Goal: Transaction & Acquisition: Obtain resource

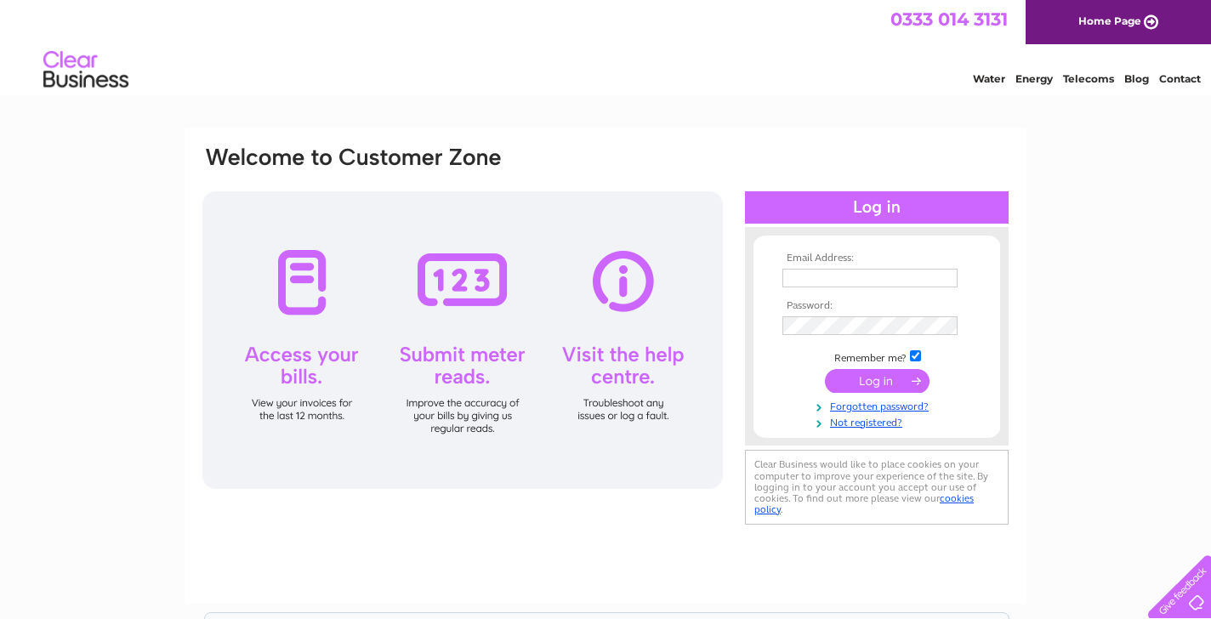
click at [868, 272] on input "text" at bounding box center [869, 278] width 175 height 19
type input "[EMAIL_ADDRESS][DOMAIN_NAME]"
click at [825, 371] on input "submit" at bounding box center [877, 383] width 105 height 24
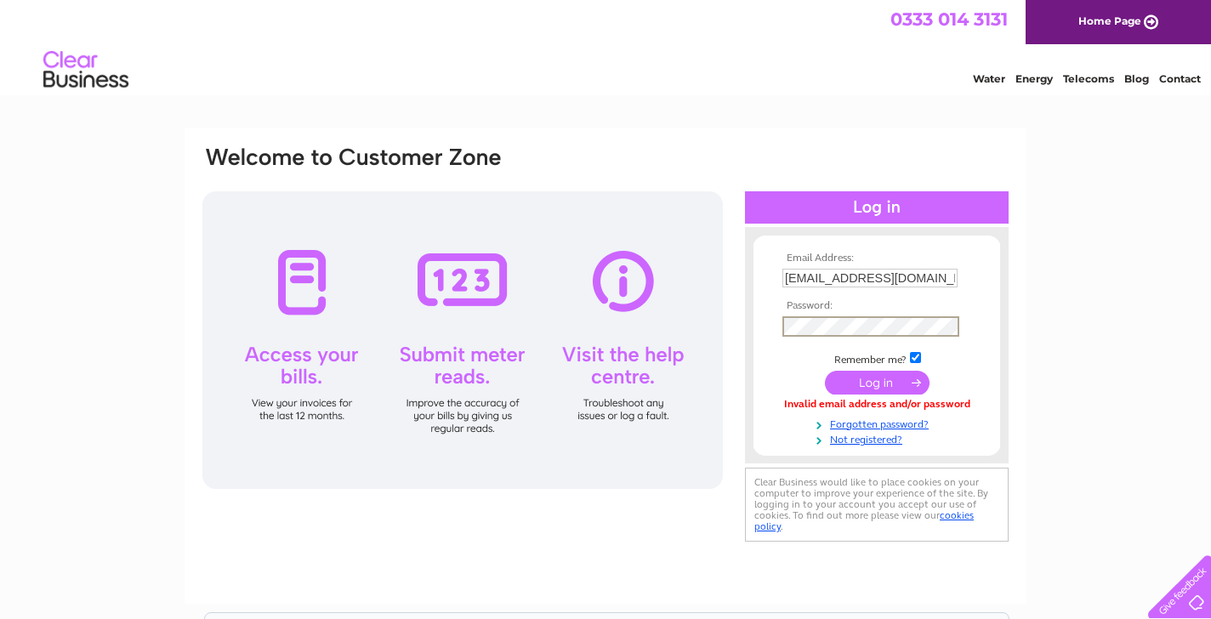
click at [969, 319] on td at bounding box center [876, 327] width 197 height 30
click at [893, 373] on input "submit" at bounding box center [877, 381] width 105 height 24
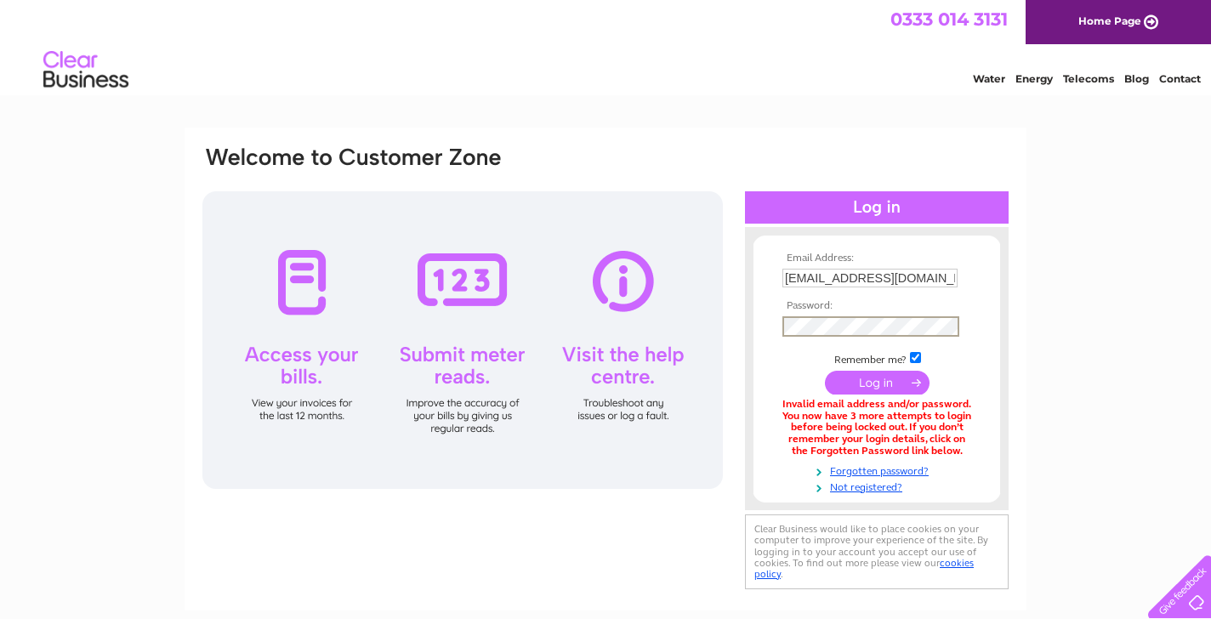
click at [1086, 309] on div "Email Address: [EMAIL_ADDRESS][DOMAIN_NAME] Password:" at bounding box center [605, 515] width 1211 height 774
click at [922, 349] on td "Remember me?" at bounding box center [876, 356] width 197 height 17
click at [920, 360] on input "checkbox" at bounding box center [915, 355] width 11 height 11
click at [918, 357] on input "checkbox" at bounding box center [915, 355] width 11 height 11
checkbox input "true"
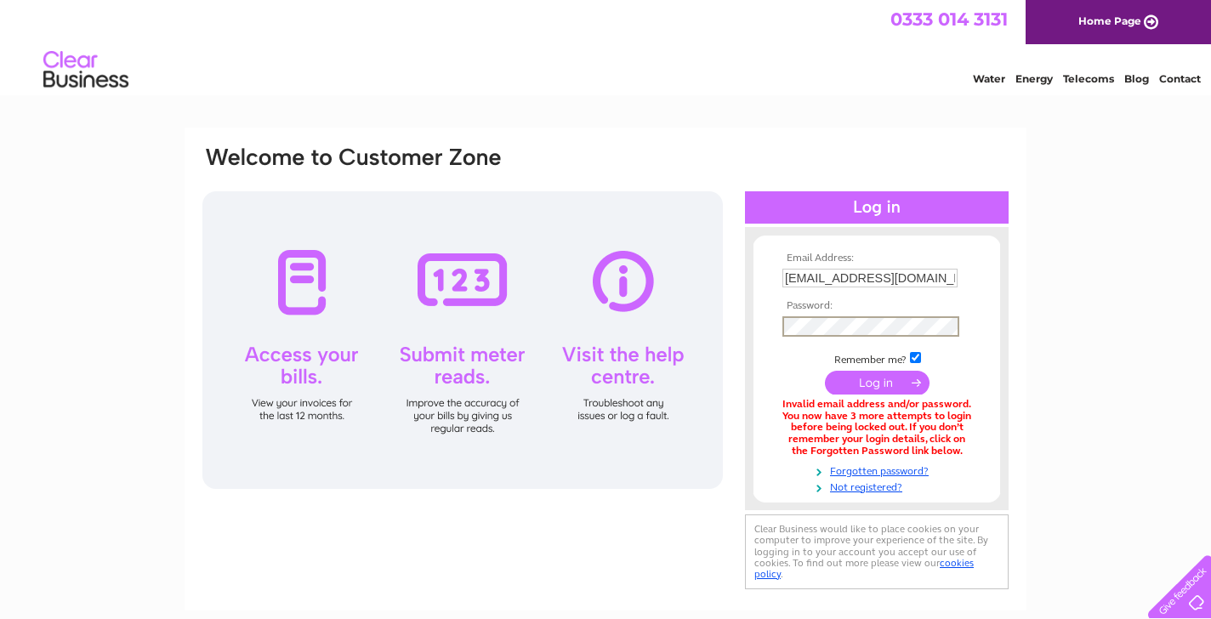
click at [1065, 322] on div "Email Address: cjh69@me.com Password:" at bounding box center [605, 515] width 1211 height 774
click at [877, 389] on input "submit" at bounding box center [877, 381] width 105 height 24
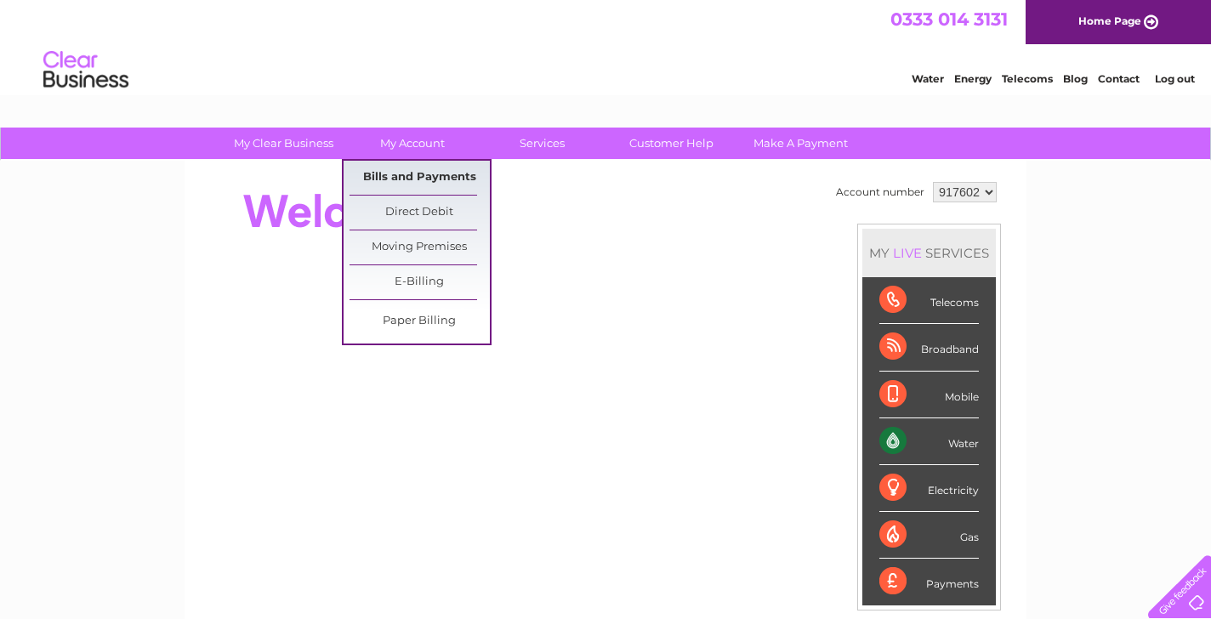
click at [416, 171] on link "Bills and Payments" at bounding box center [419, 178] width 140 height 34
click at [423, 178] on link "Bills and Payments" at bounding box center [419, 178] width 140 height 34
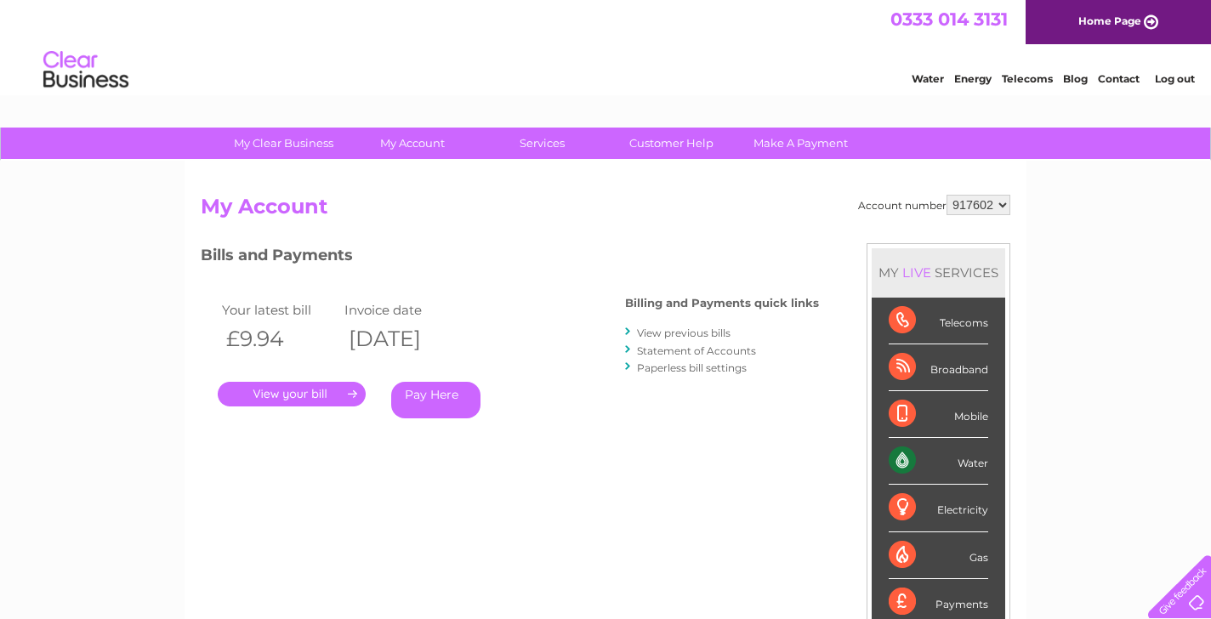
click at [987, 208] on select "917602" at bounding box center [978, 205] width 64 height 20
click at [717, 333] on link "View previous bills" at bounding box center [684, 332] width 94 height 13
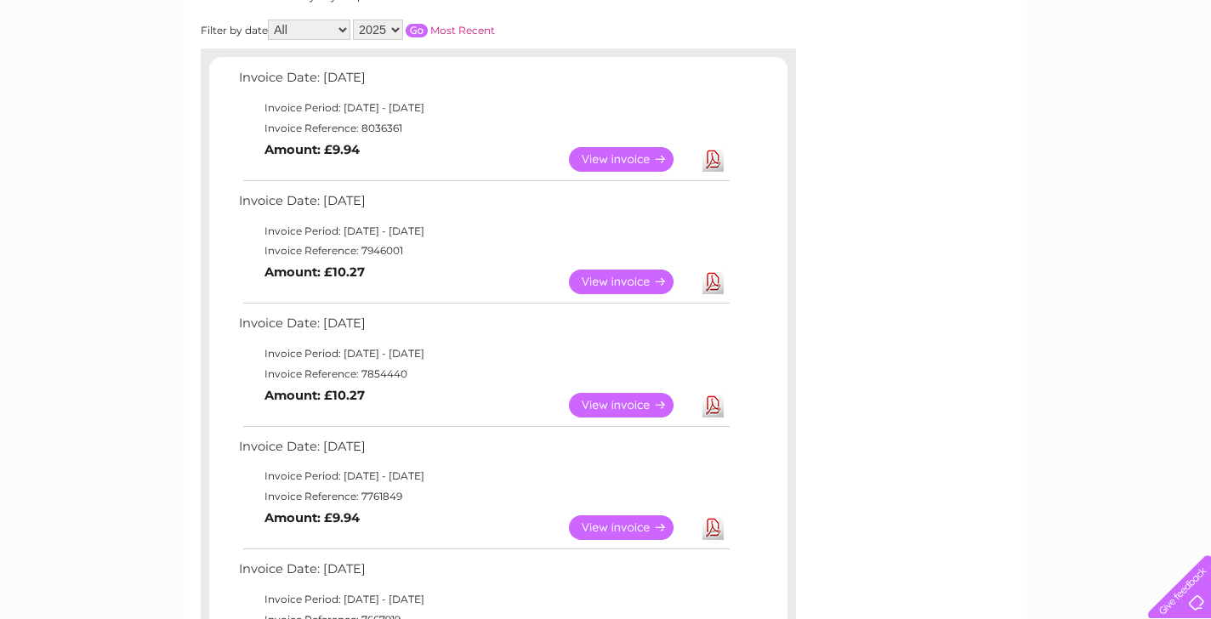
scroll to position [253, 0]
click at [654, 519] on link "View" at bounding box center [631, 526] width 125 height 25
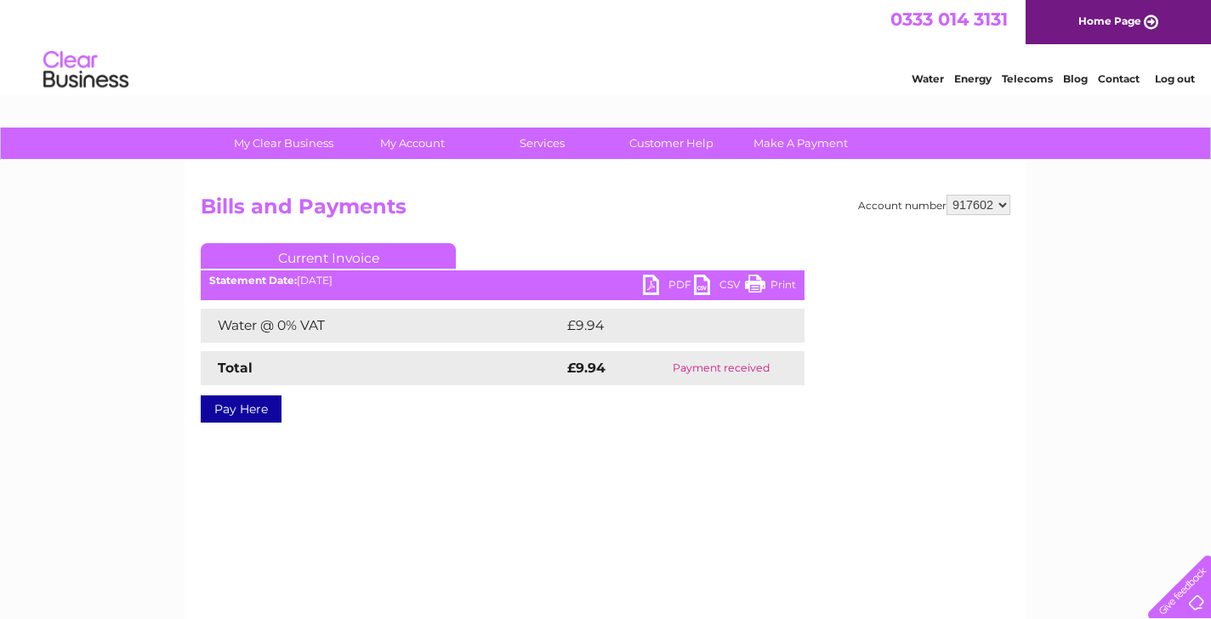
click at [648, 281] on link "PDF" at bounding box center [668, 287] width 51 height 25
